Goal: Information Seeking & Learning: Understand process/instructions

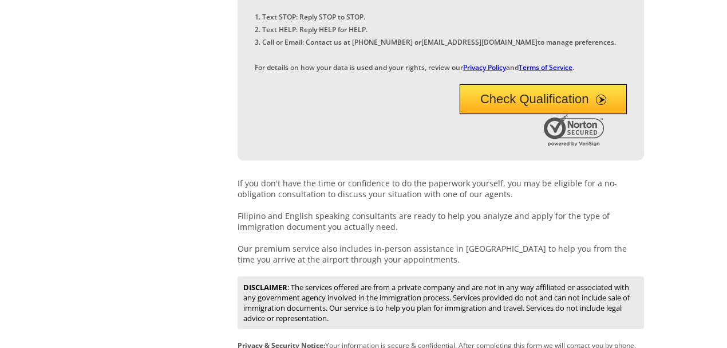
scroll to position [597, 0]
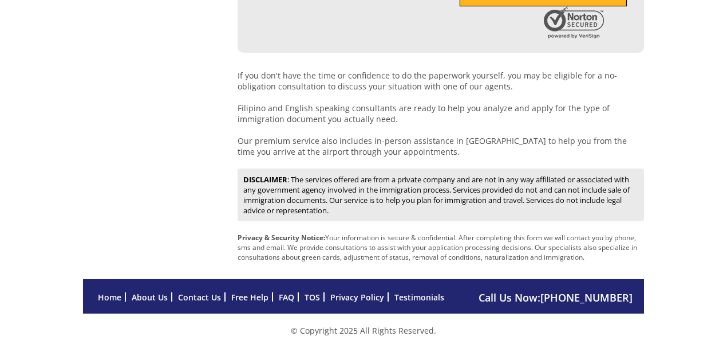
click at [348, 298] on link "Privacy Policy" at bounding box center [357, 296] width 54 height 11
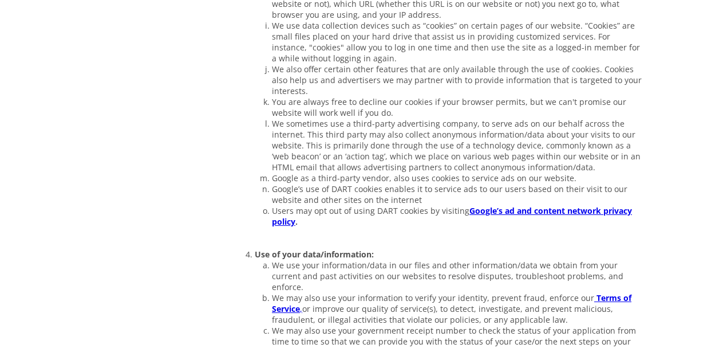
scroll to position [649, 0]
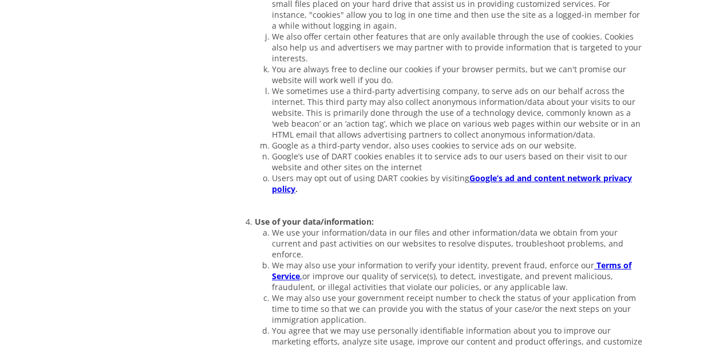
click at [616, 259] on strong "Terms of Service" at bounding box center [452, 270] width 360 height 22
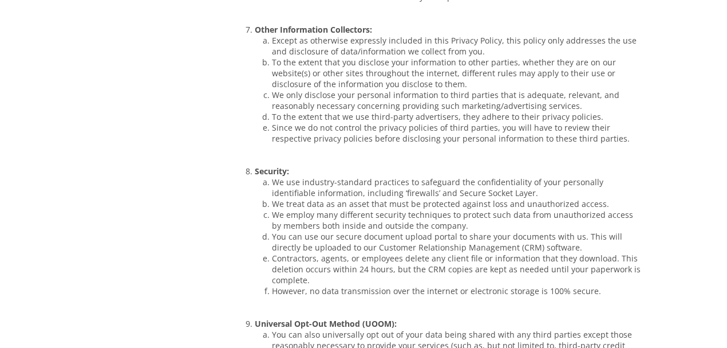
scroll to position [2303, 0]
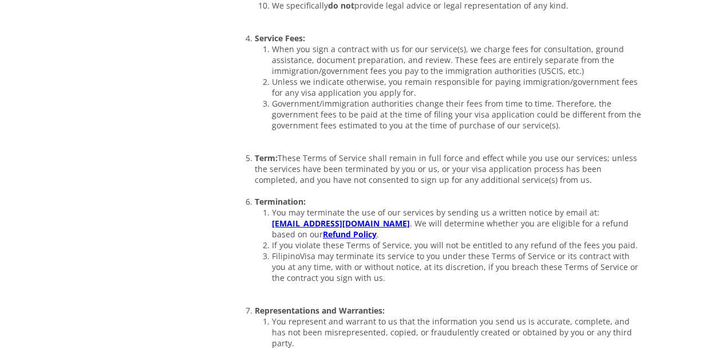
scroll to position [649, 0]
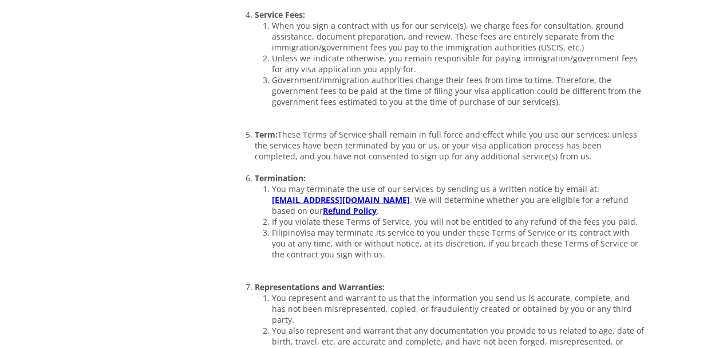
click at [323, 205] on link "Refund Policy" at bounding box center [350, 210] width 54 height 11
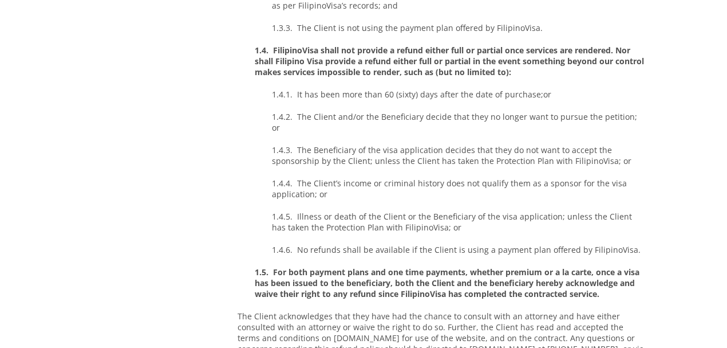
scroll to position [610, 0]
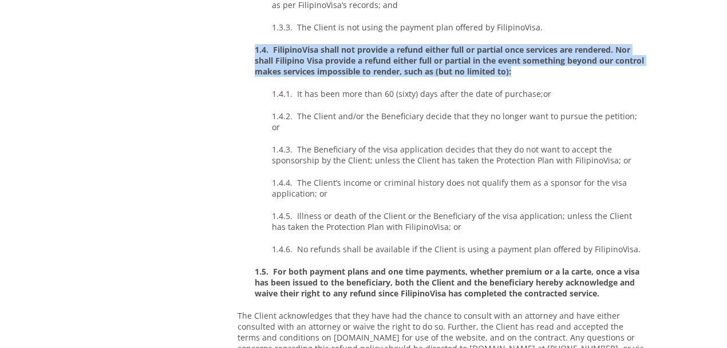
drag, startPoint x: 254, startPoint y: 42, endPoint x: 563, endPoint y: 67, distance: 310.2
click at [563, 67] on p "1.4. FilipinoVisa shall not provide a refund either full or partial once servic…" at bounding box center [441, 60] width 407 height 33
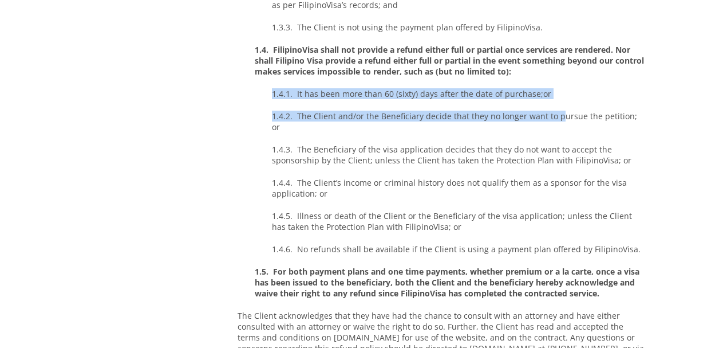
drag, startPoint x: 249, startPoint y: 85, endPoint x: 555, endPoint y: 106, distance: 306.5
click at [555, 111] on p "1.4.2. The Client and/or the Beneficiary decide that they no longer want to pur…" at bounding box center [441, 122] width 407 height 22
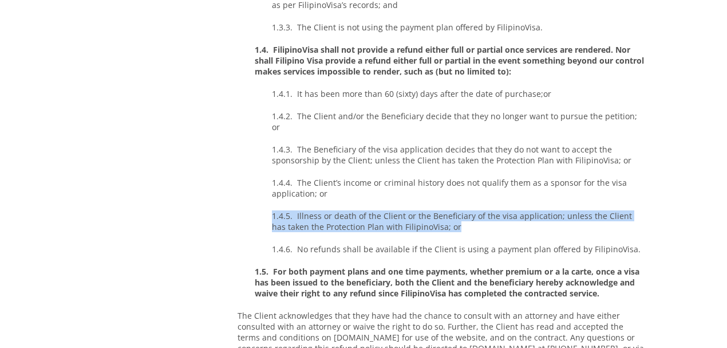
drag, startPoint x: 287, startPoint y: 195, endPoint x: 449, endPoint y: 211, distance: 162.8
click at [449, 211] on p "1.4.5. Illness or death of the Client or the Beneficiary of the visa applicatio…" at bounding box center [441, 221] width 407 height 22
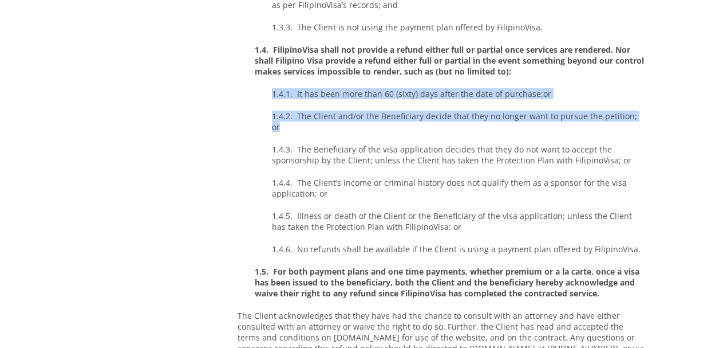
drag, startPoint x: 267, startPoint y: 89, endPoint x: 641, endPoint y: 114, distance: 374.8
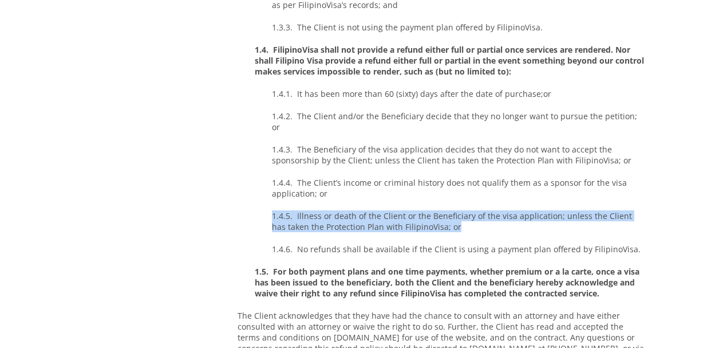
drag, startPoint x: 269, startPoint y: 197, endPoint x: 489, endPoint y: 206, distance: 220.1
click at [489, 210] on p "1.4.5. Illness or death of the Client or the Beneficiary of the visa applicatio…" at bounding box center [441, 221] width 407 height 22
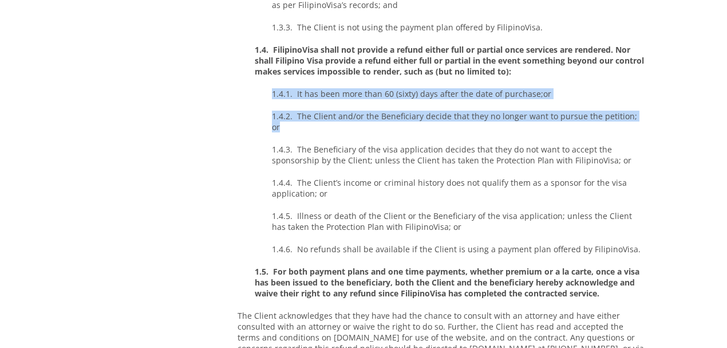
drag, startPoint x: 269, startPoint y: 85, endPoint x: 651, endPoint y: 107, distance: 382.0
